Goal: Book appointment/travel/reservation

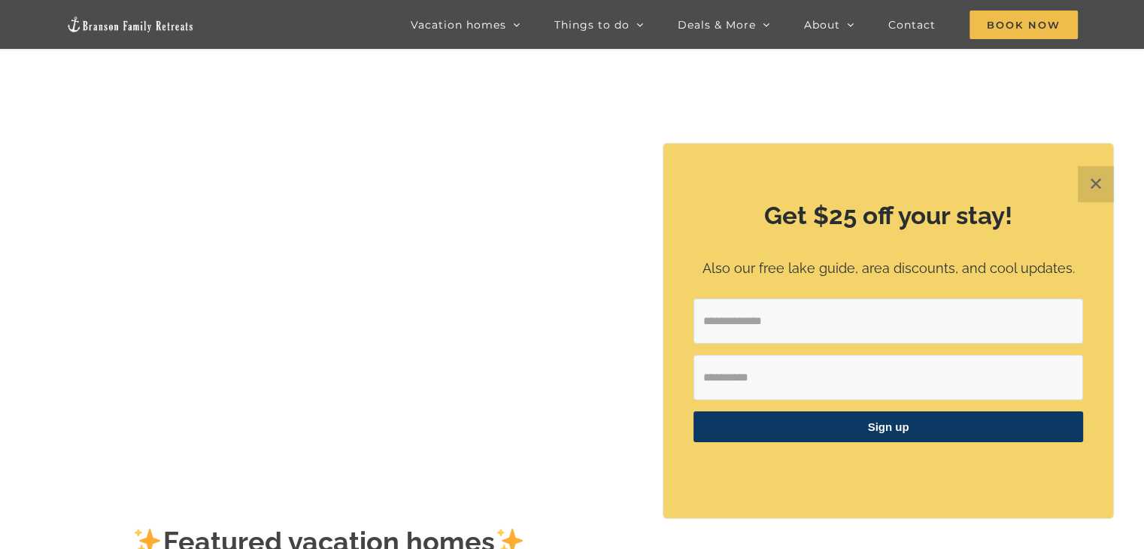
click at [1083, 178] on button "✕" at bounding box center [1096, 184] width 36 height 36
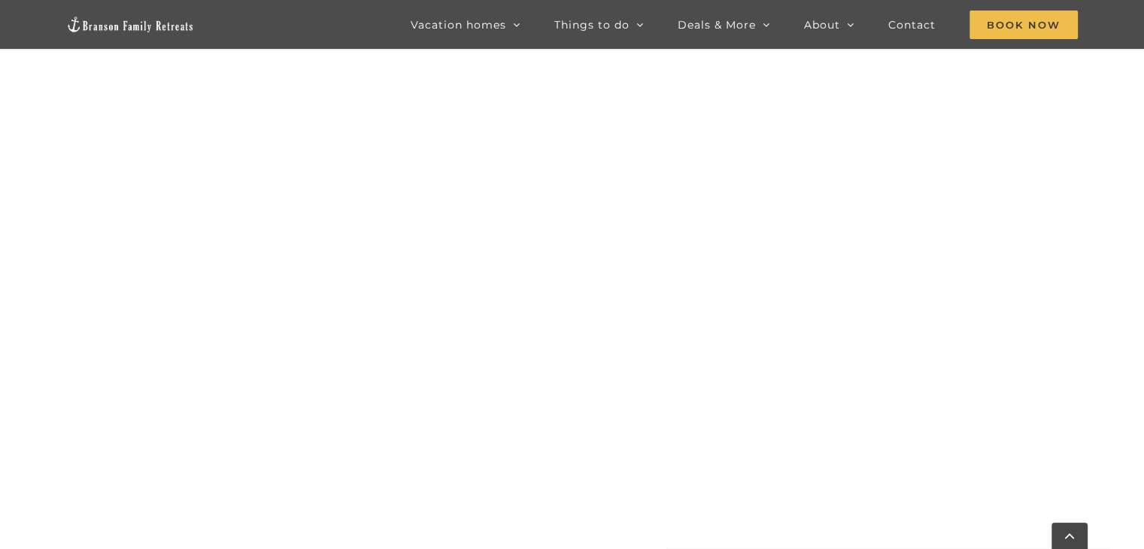
scroll to position [752, 0]
